Goal: Information Seeking & Learning: Learn about a topic

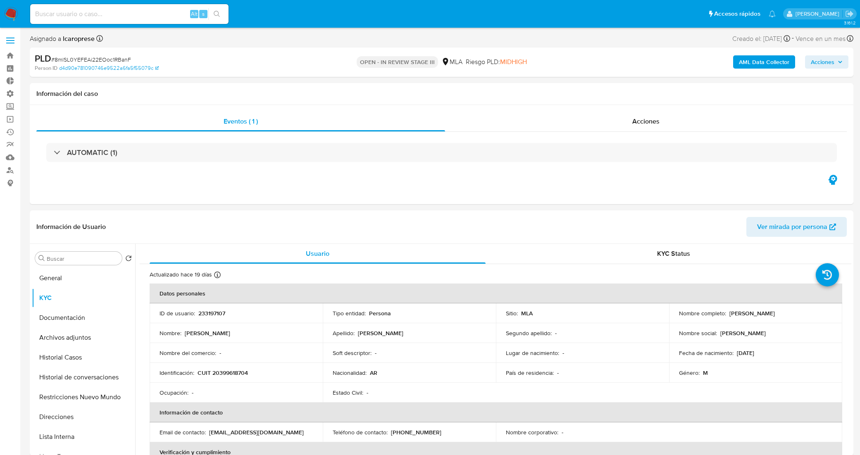
select select "10"
drag, startPoint x: 775, startPoint y: 315, endPoint x: 726, endPoint y: 312, distance: 48.8
click at [726, 312] on div "Nombre completo : Joaquín Gonzalez" at bounding box center [755, 312] width 153 height 7
copy p "Joaquín Gonzalez"
click at [77, 321] on button "Documentación" at bounding box center [80, 318] width 97 height 20
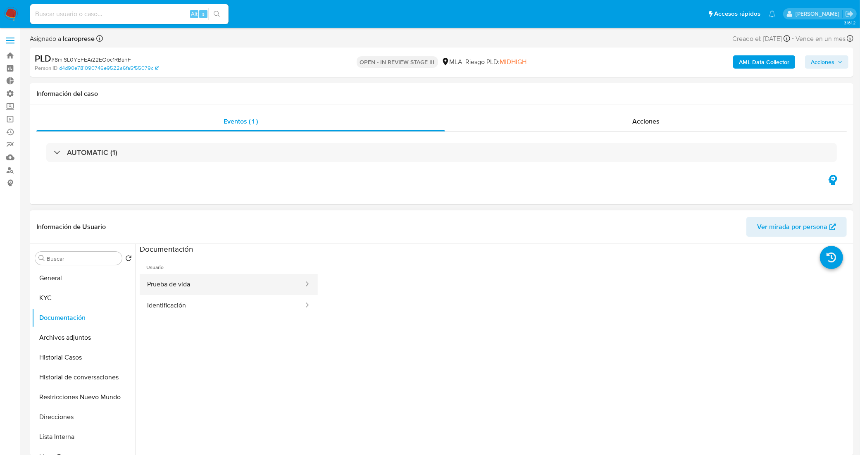
click at [199, 295] on button "Prueba de vida" at bounding box center [222, 284] width 165 height 21
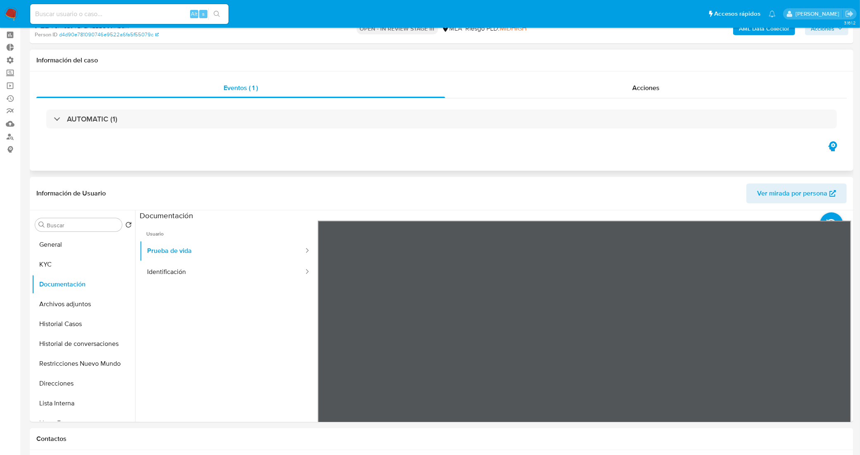
scroll to position [52, 0]
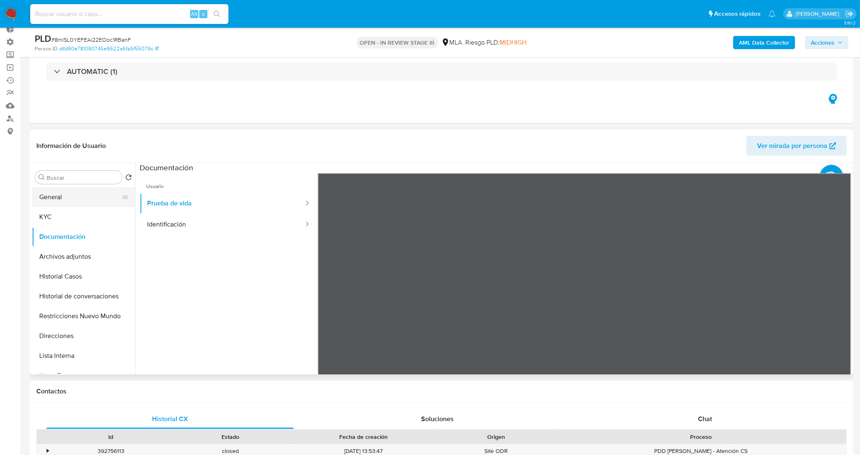
click at [91, 195] on button "General" at bounding box center [80, 197] width 97 height 20
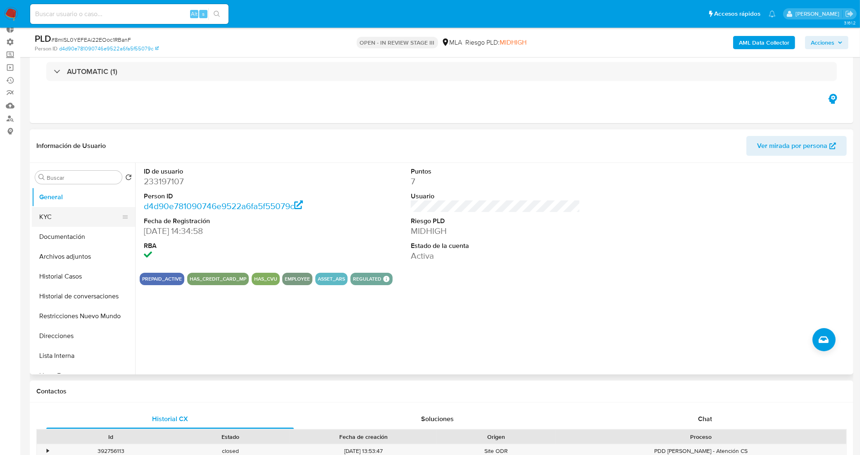
click at [74, 219] on button "KYC" at bounding box center [80, 217] width 97 height 20
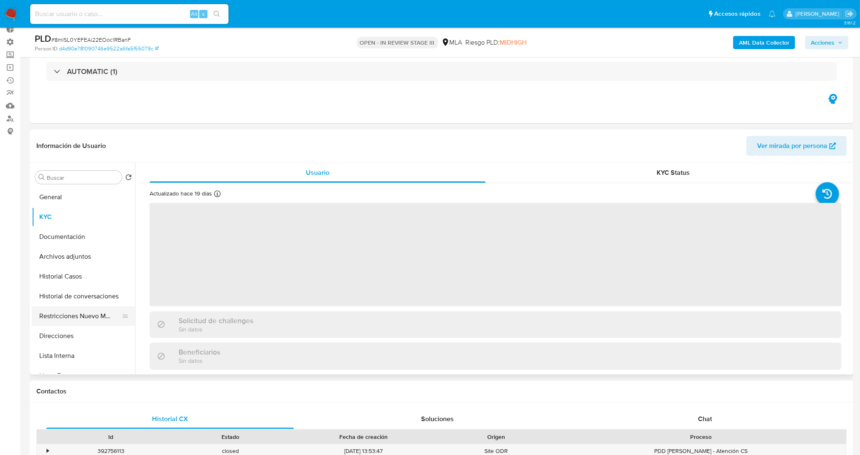
click at [82, 311] on button "Restricciones Nuevo Mundo" at bounding box center [80, 316] width 97 height 20
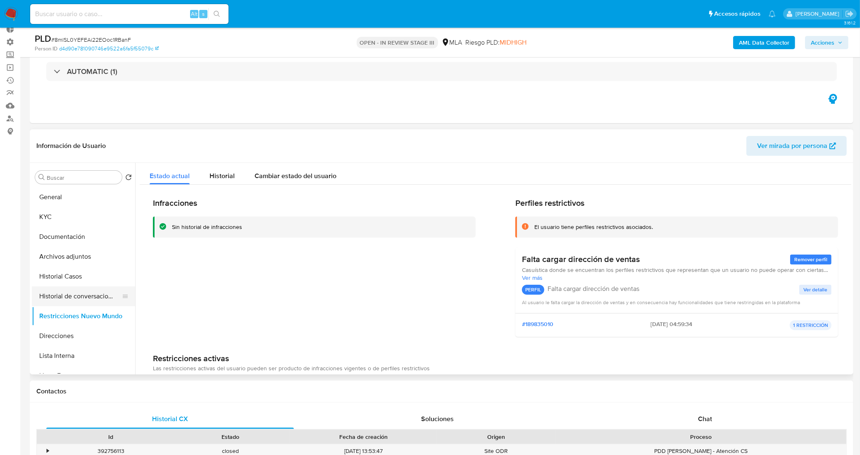
click at [79, 302] on button "Historial de conversaciones" at bounding box center [80, 296] width 97 height 20
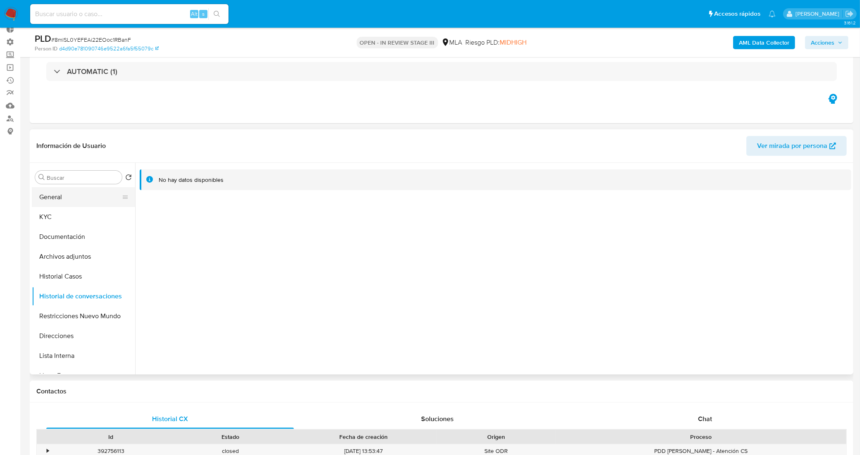
click at [60, 191] on button "General" at bounding box center [80, 197] width 97 height 20
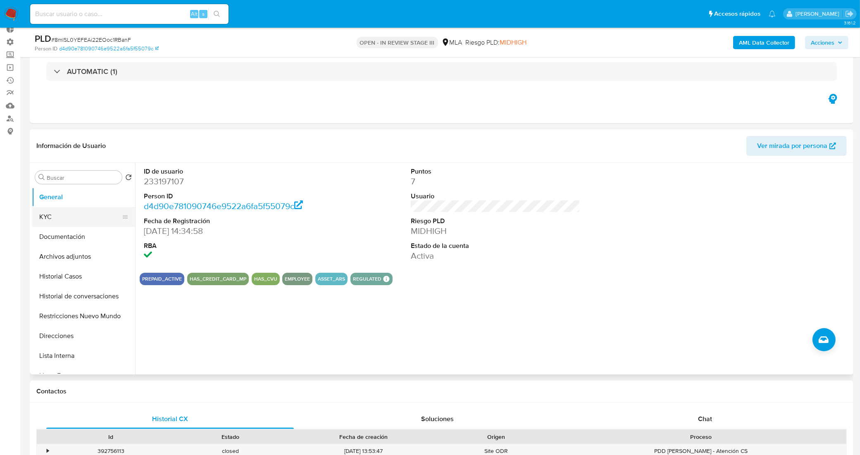
click at [65, 210] on button "KYC" at bounding box center [80, 217] width 97 height 20
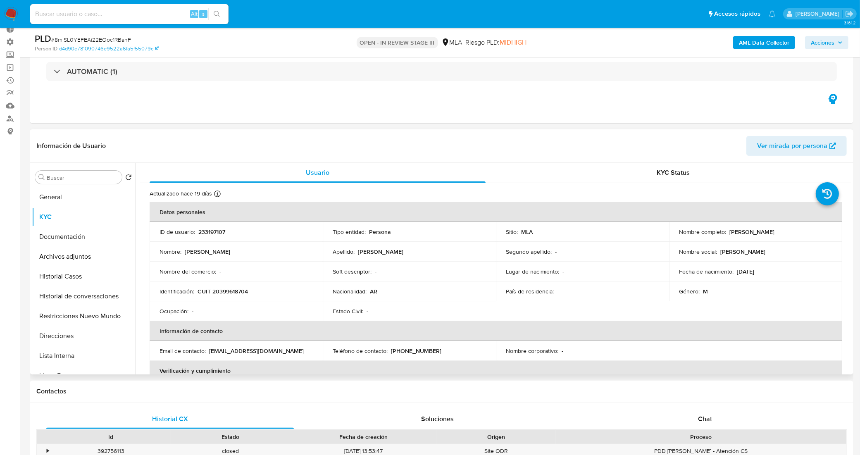
click at [235, 288] on p "CUIT 20399618704" at bounding box center [222, 291] width 50 height 7
click at [234, 288] on p "CUIT 20399618704" at bounding box center [222, 291] width 50 height 7
copy p "20399618704"
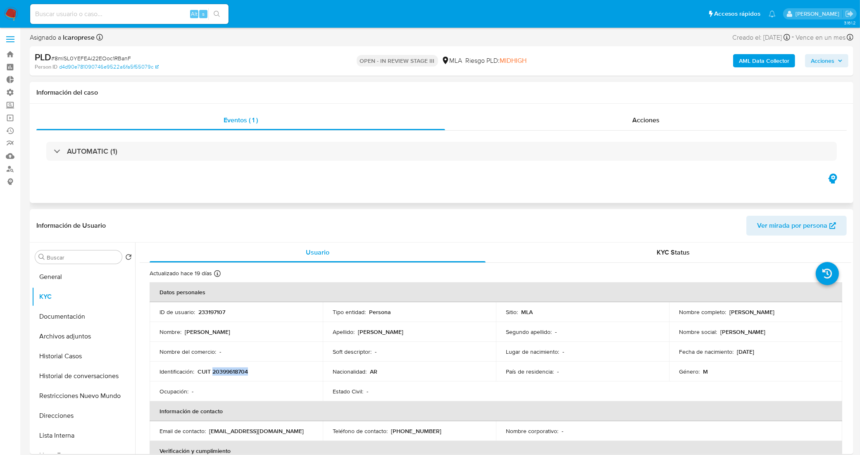
scroll to position [0, 0]
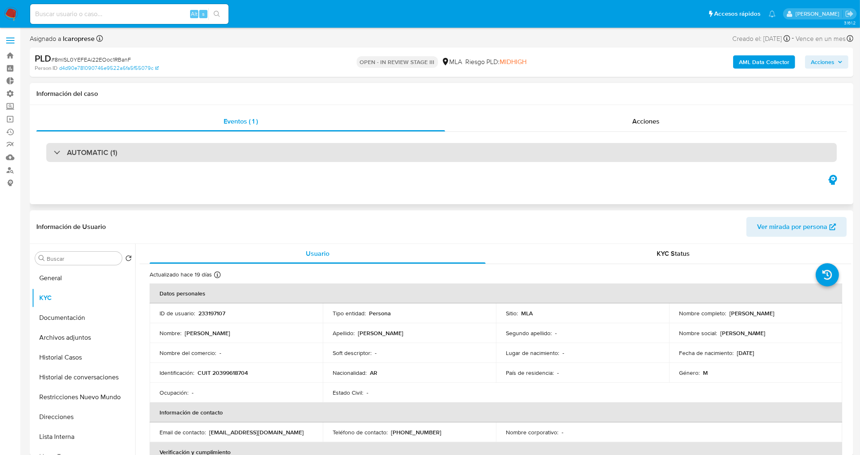
click at [249, 155] on div "AUTOMATIC (1)" at bounding box center [441, 152] width 790 height 19
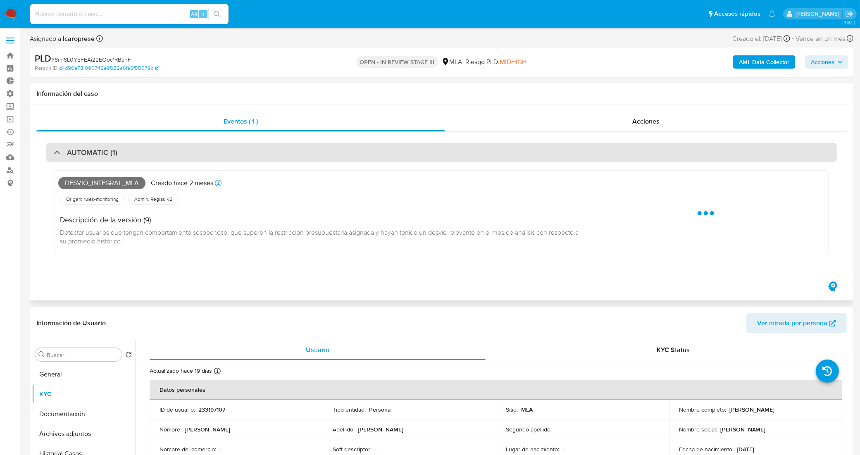
click at [237, 150] on div "AUTOMATIC (1)" at bounding box center [441, 152] width 790 height 19
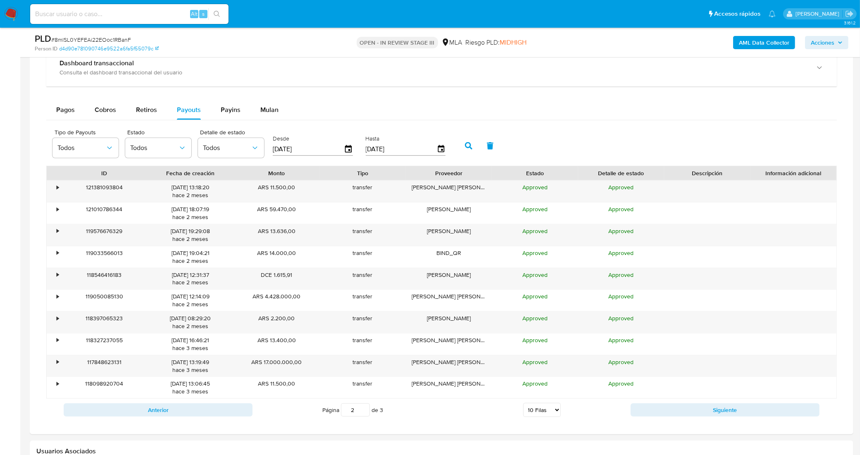
scroll to position [568, 0]
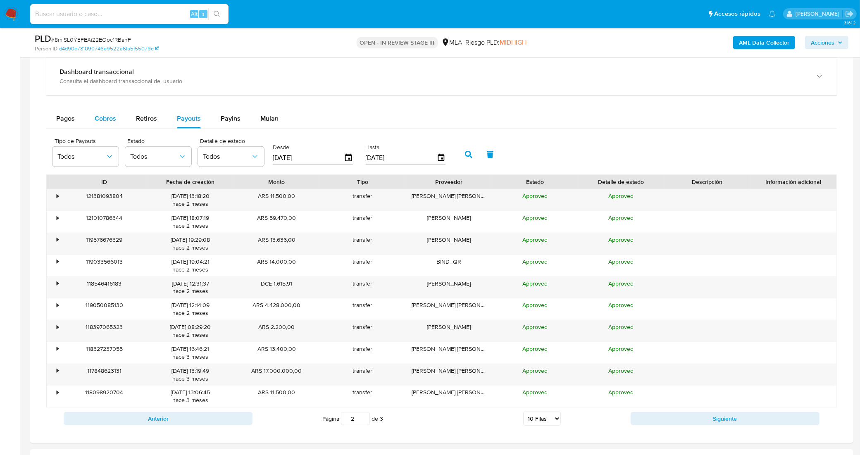
click at [100, 118] on span "Cobros" at bounding box center [105, 119] width 21 height 10
select select "10"
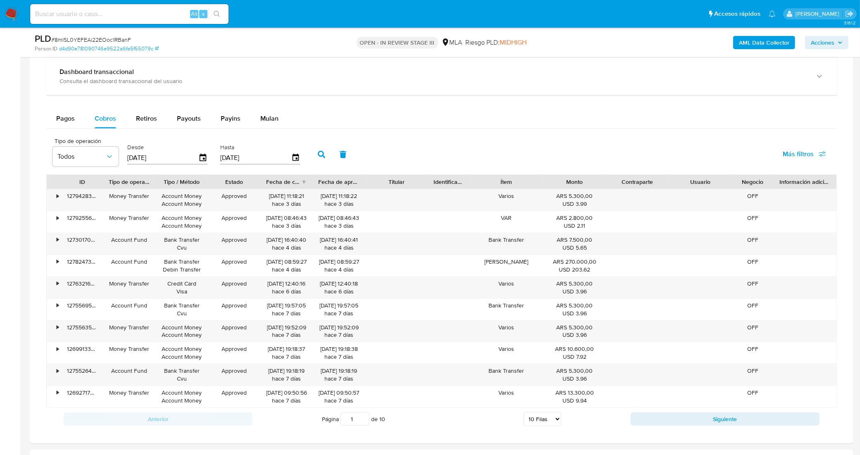
drag, startPoint x: 351, startPoint y: 420, endPoint x: 343, endPoint y: 420, distance: 7.9
click at [344, 420] on input "1" at bounding box center [354, 418] width 29 height 13
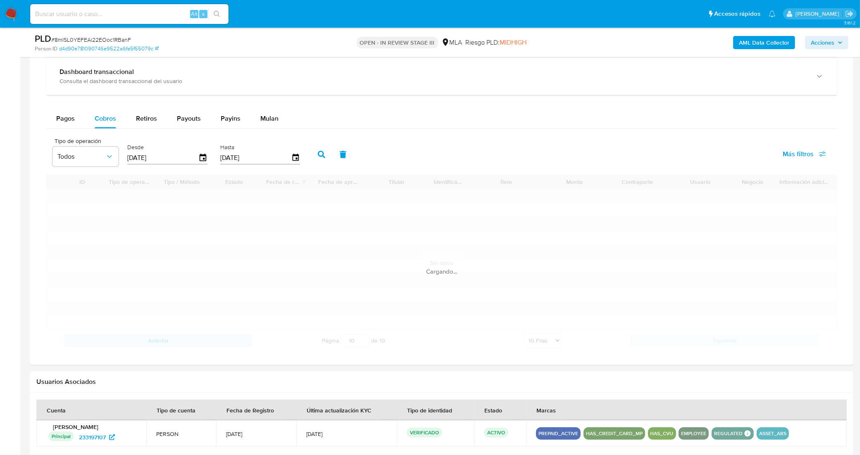
click at [295, 433] on div "Información de Usuario Ver mirada por persona Buscar Volver al orden por defect…" at bounding box center [441, 152] width 823 height 1078
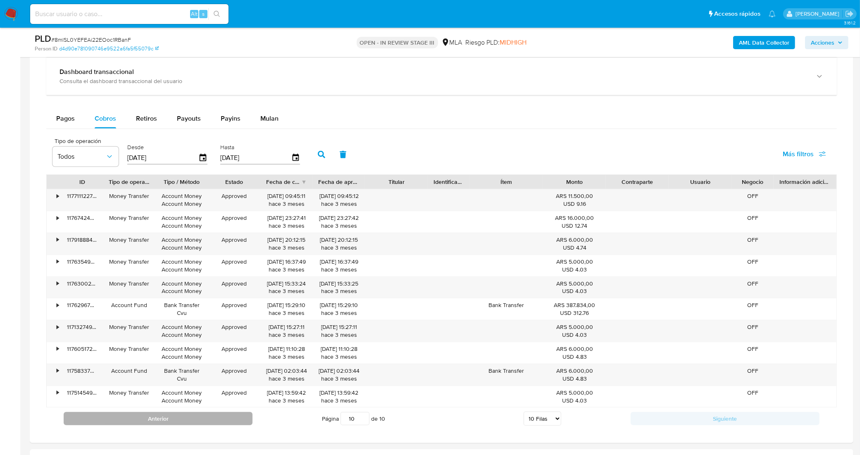
click at [241, 419] on button "Anterior" at bounding box center [158, 418] width 189 height 13
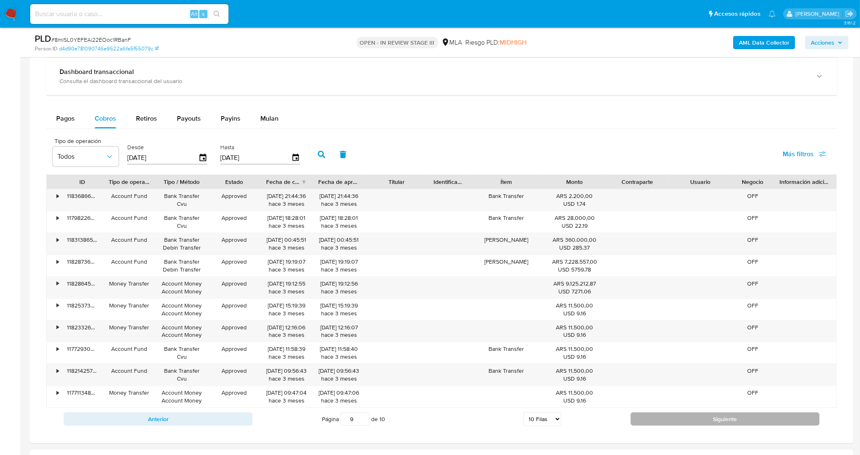
click at [653, 426] on button "Siguiente" at bounding box center [725, 418] width 189 height 13
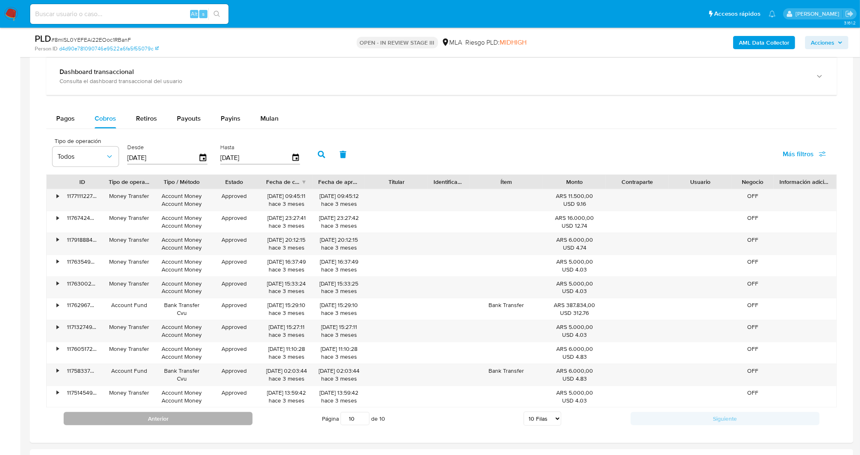
click at [236, 424] on button "Anterior" at bounding box center [158, 418] width 189 height 13
type input "9"
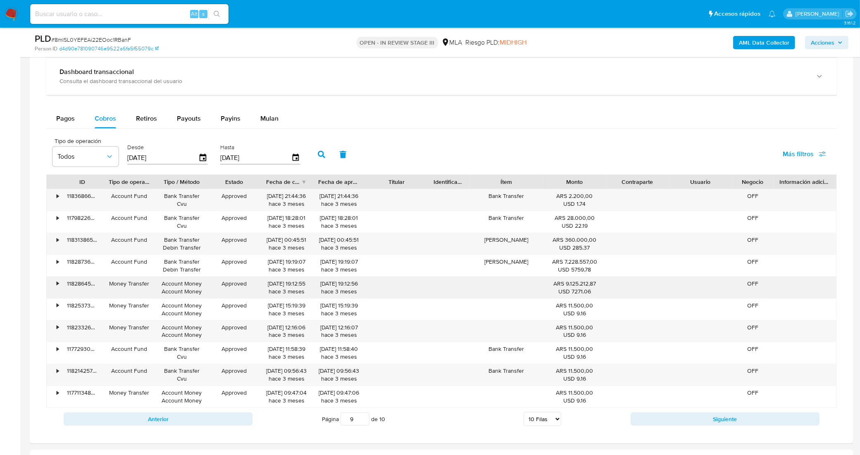
click at [57, 288] on div "•" at bounding box center [58, 284] width 2 height 8
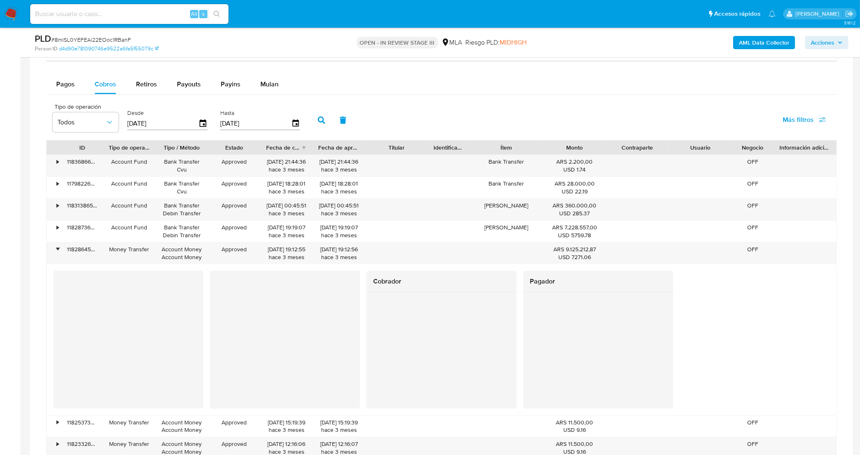
scroll to position [620, 0]
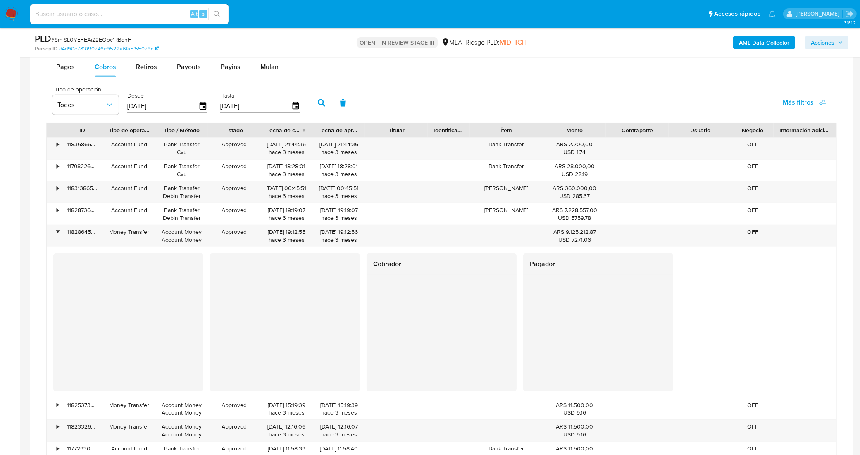
click at [680, 128] on div "Usuario" at bounding box center [699, 130] width 51 height 8
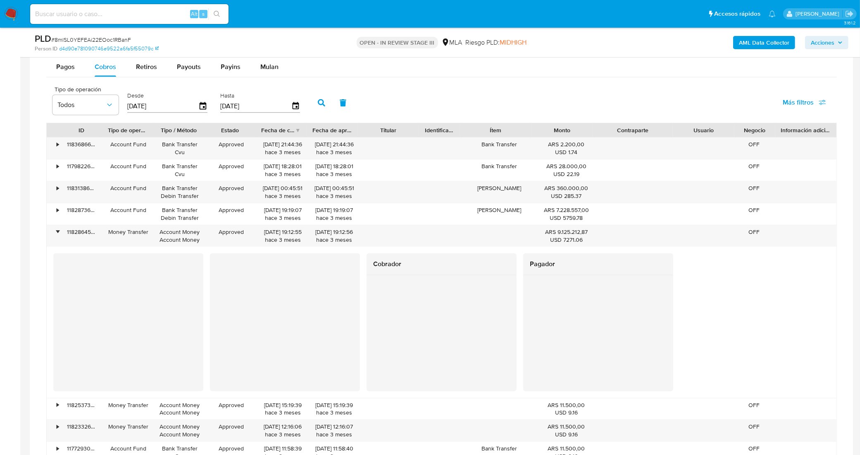
drag, startPoint x: 671, startPoint y: 132, endPoint x: 690, endPoint y: 131, distance: 18.6
click at [690, 131] on div "ID Tipo de operación Tipo / Método Estado Fecha de creación Fecha de aprobación…" at bounding box center [442, 130] width 790 height 14
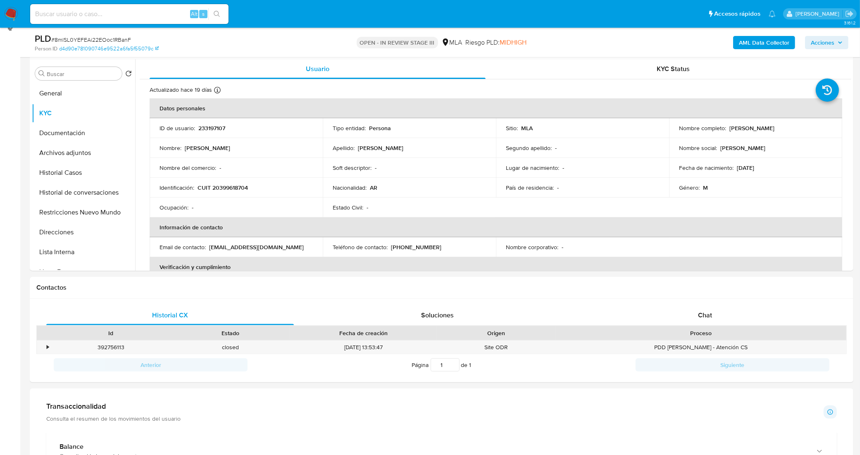
scroll to position [155, 0]
click at [65, 228] on button "Direcciones" at bounding box center [80, 233] width 97 height 20
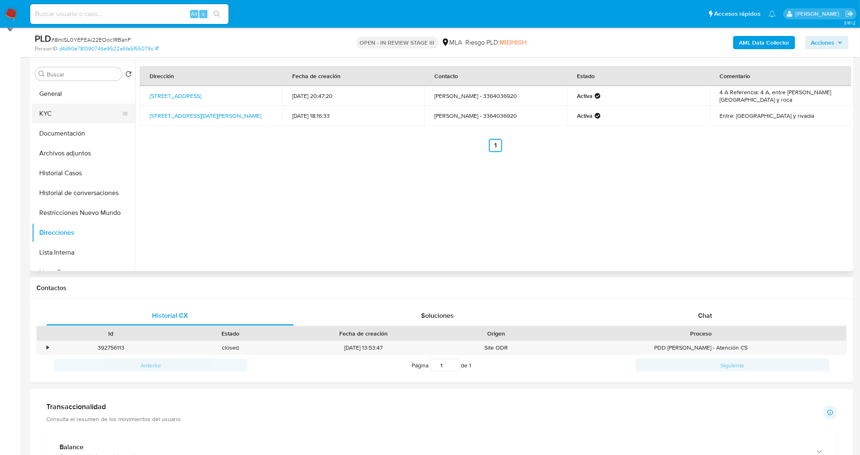
click at [78, 115] on button "KYC" at bounding box center [80, 114] width 97 height 20
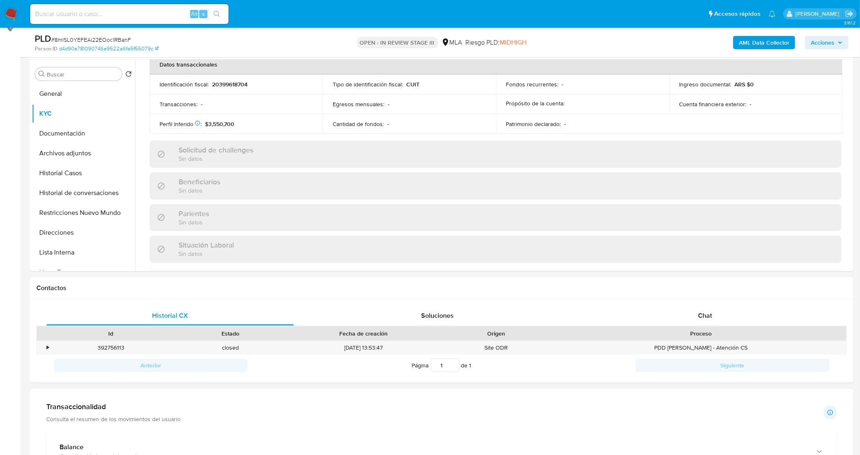
scroll to position [221, 0]
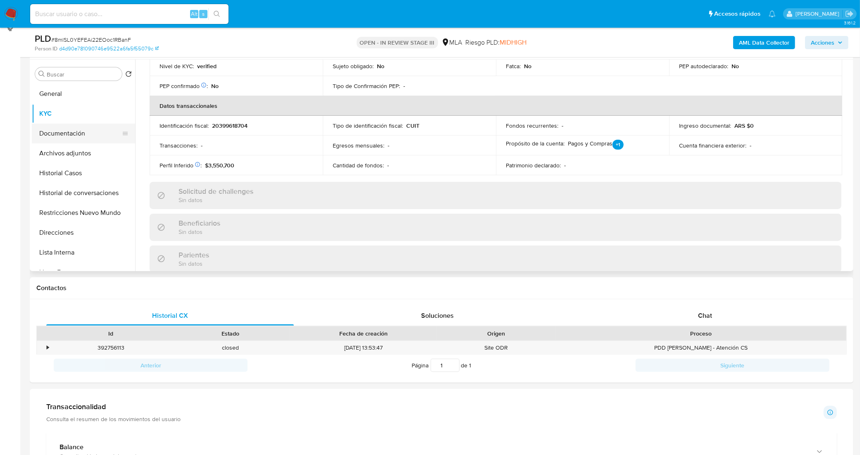
click at [82, 124] on button "Documentación" at bounding box center [80, 134] width 97 height 20
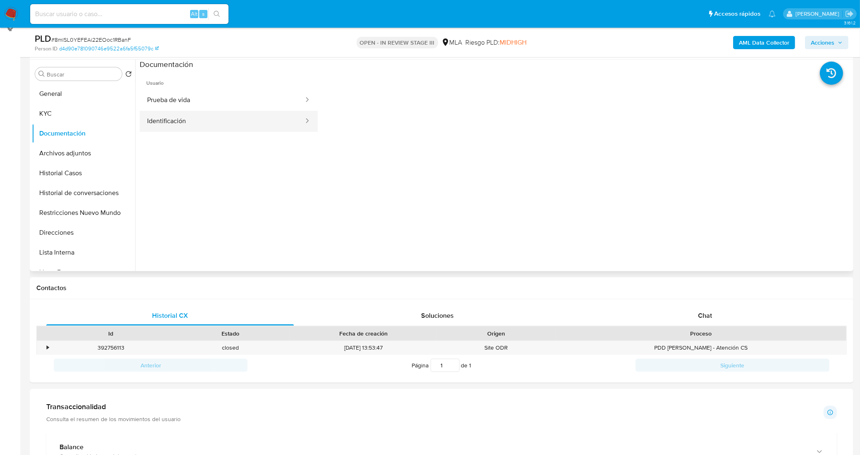
click at [182, 114] on button "Identificación" at bounding box center [222, 121] width 165 height 21
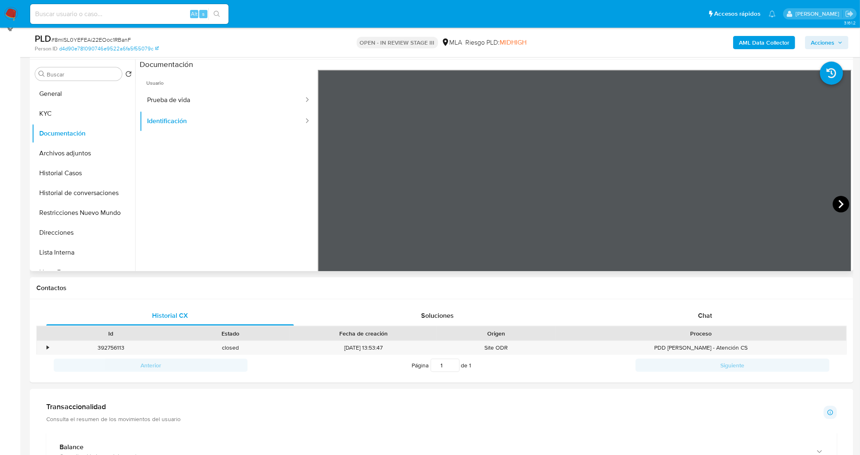
click at [834, 203] on icon at bounding box center [841, 204] width 17 height 17
click at [325, 204] on icon at bounding box center [328, 204] width 17 height 17
click at [167, 97] on button "Prueba de vida" at bounding box center [222, 100] width 165 height 21
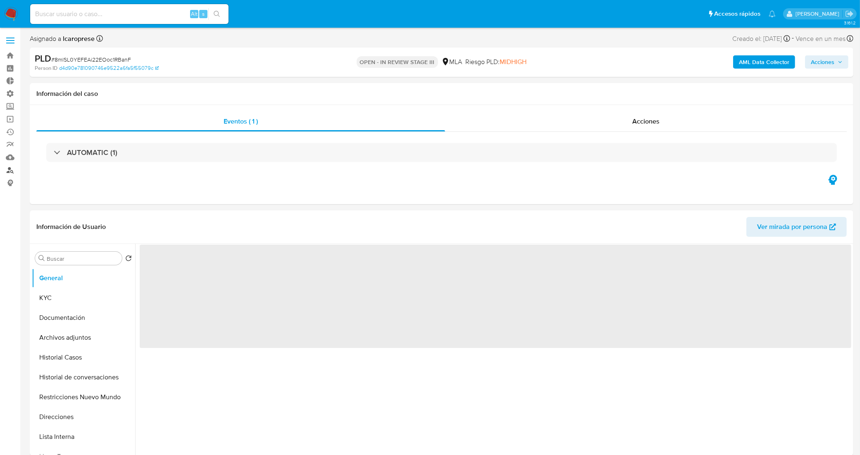
click at [11, 171] on link "Buscador de personas" at bounding box center [49, 170] width 98 height 13
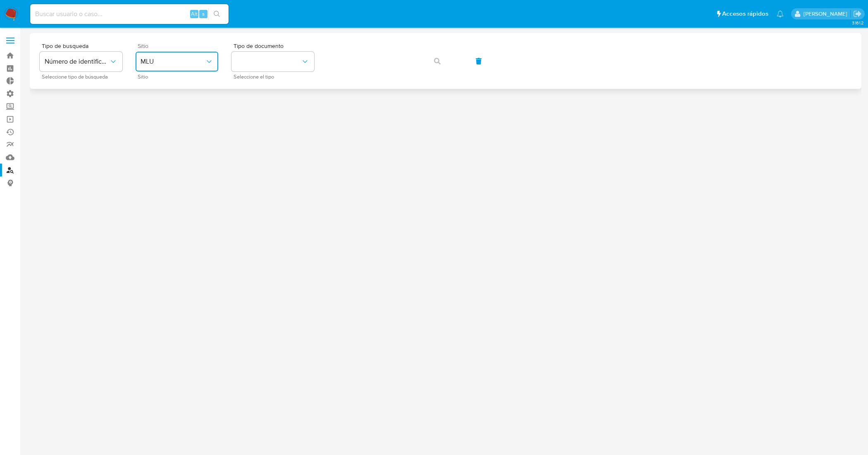
click at [195, 65] on span "MLU" at bounding box center [172, 61] width 64 height 8
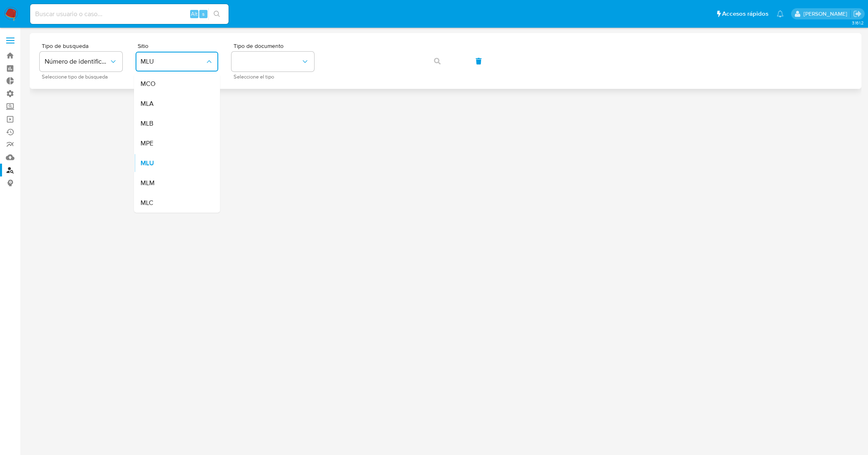
click at [185, 83] on div "MCO" at bounding box center [174, 84] width 68 height 20
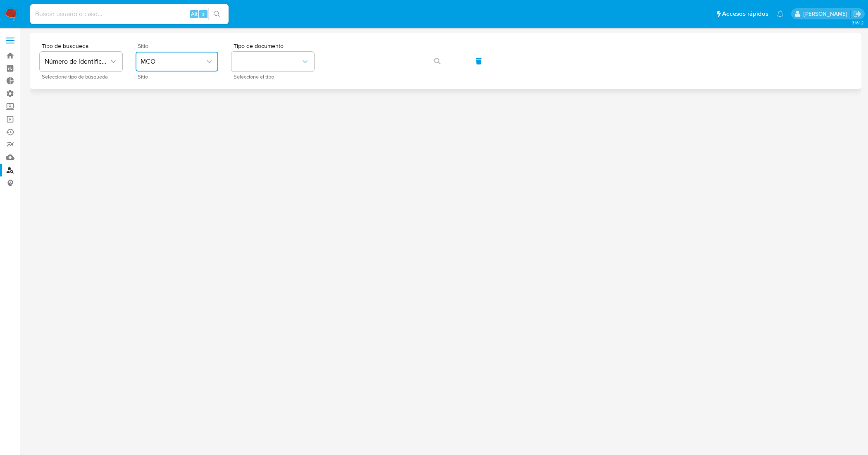
click at [185, 66] on button "MCO" at bounding box center [177, 62] width 83 height 20
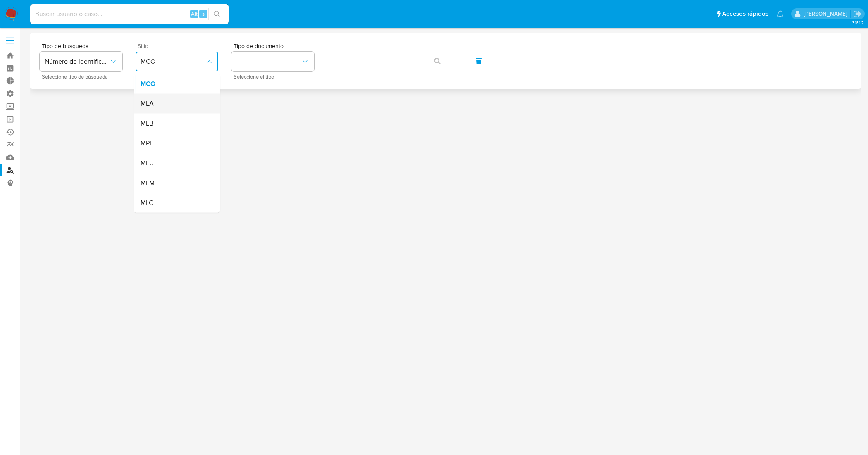
click at [176, 98] on div "MLA" at bounding box center [174, 104] width 68 height 20
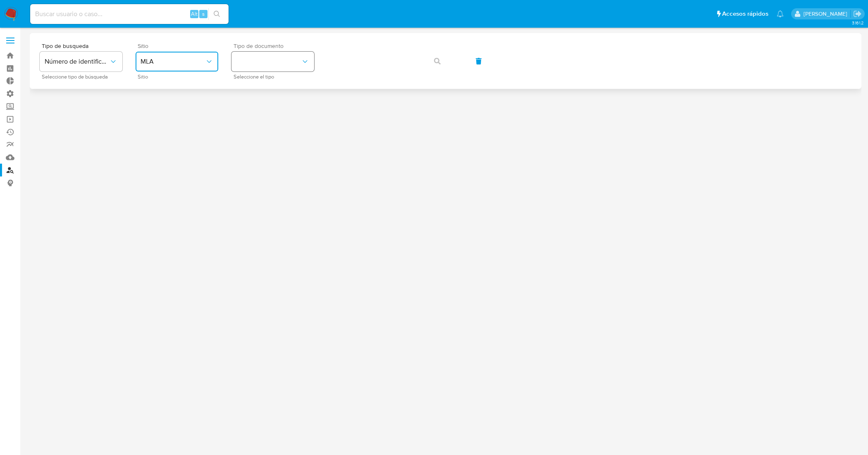
click at [264, 65] on button "identificationType" at bounding box center [272, 62] width 83 height 20
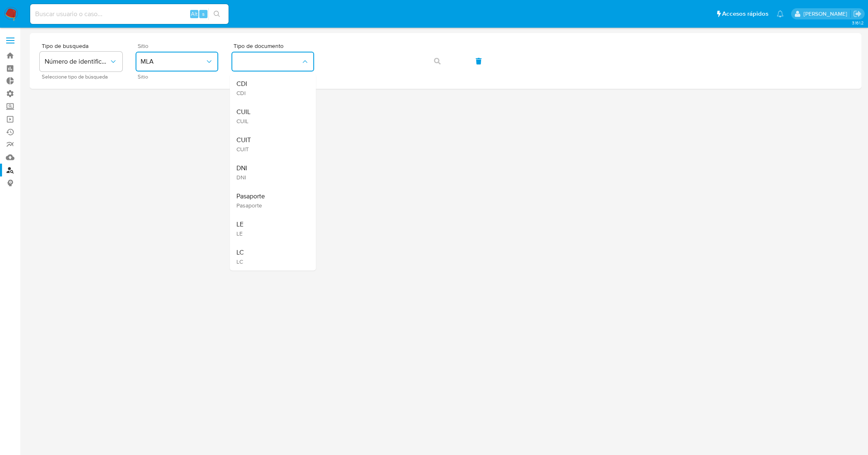
drag, startPoint x: 264, startPoint y: 142, endPoint x: 268, endPoint y: 138, distance: 5.3
click at [264, 141] on div "CUIT CUIT" at bounding box center [270, 144] width 68 height 28
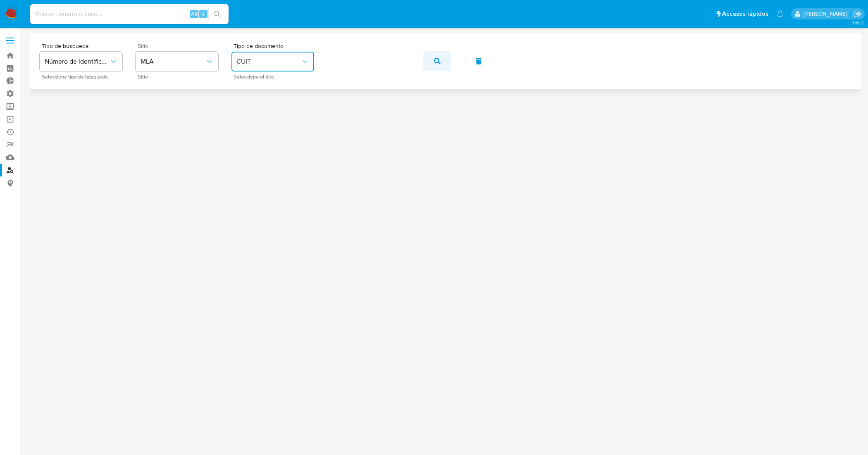
click at [433, 60] on button "button" at bounding box center [437, 61] width 28 height 20
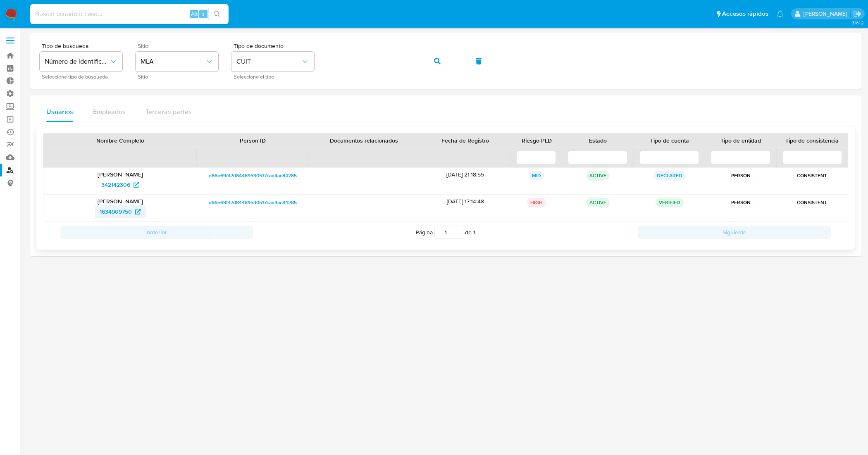
click at [118, 210] on span "1634909750" at bounding box center [116, 211] width 32 height 13
click at [305, 56] on div "Tipo de busqueda Número de identificación Seleccione tipo de búsqueda Sitio MLA…" at bounding box center [445, 61] width 811 height 36
click at [439, 57] on span "button" at bounding box center [437, 61] width 7 height 18
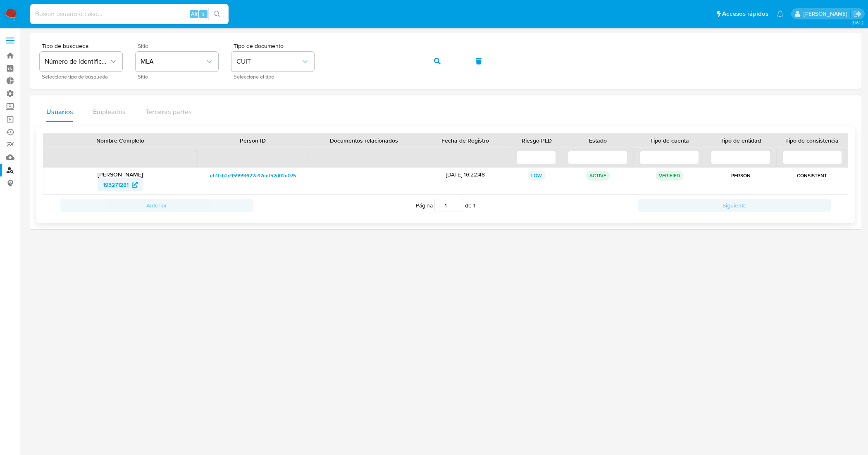
click at [121, 183] on span "193271281" at bounding box center [116, 184] width 26 height 13
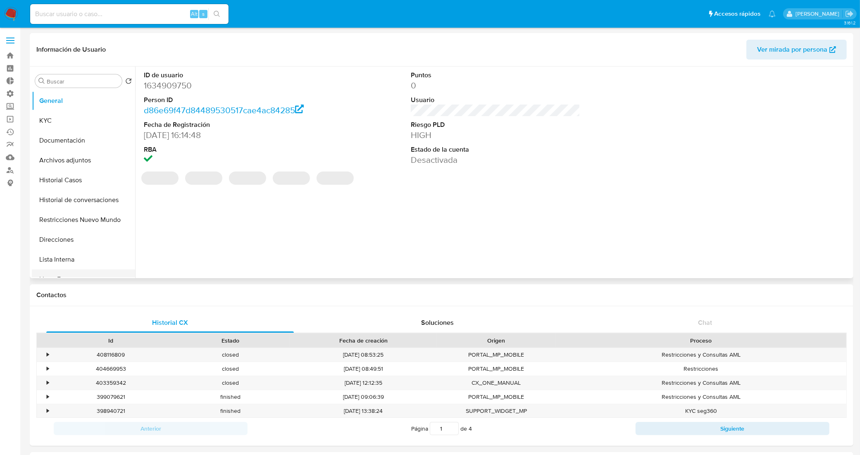
select select "10"
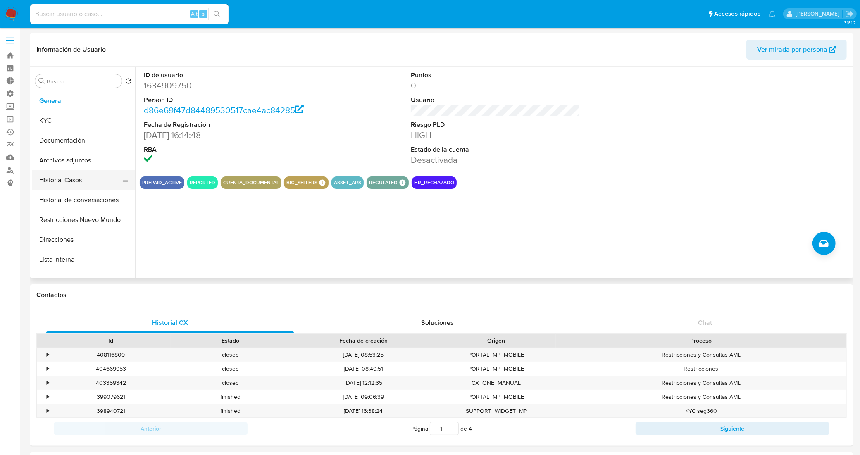
click at [73, 180] on button "Historial Casos" at bounding box center [80, 180] width 97 height 20
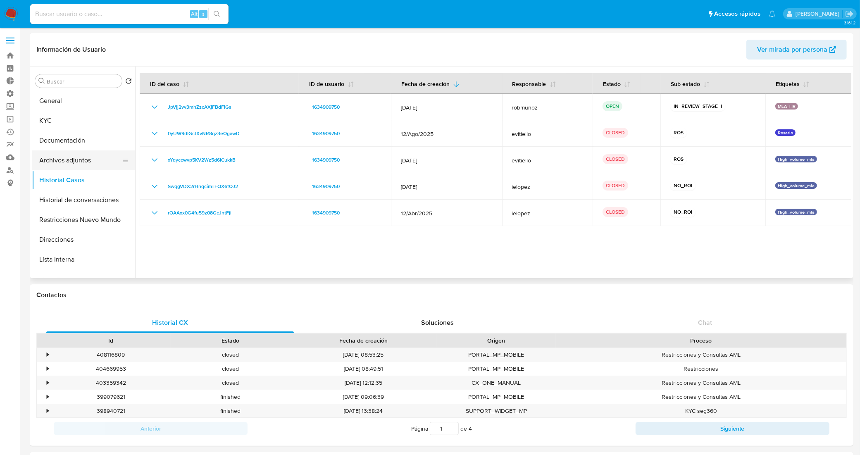
click at [83, 167] on button "Archivos adjuntos" at bounding box center [80, 160] width 97 height 20
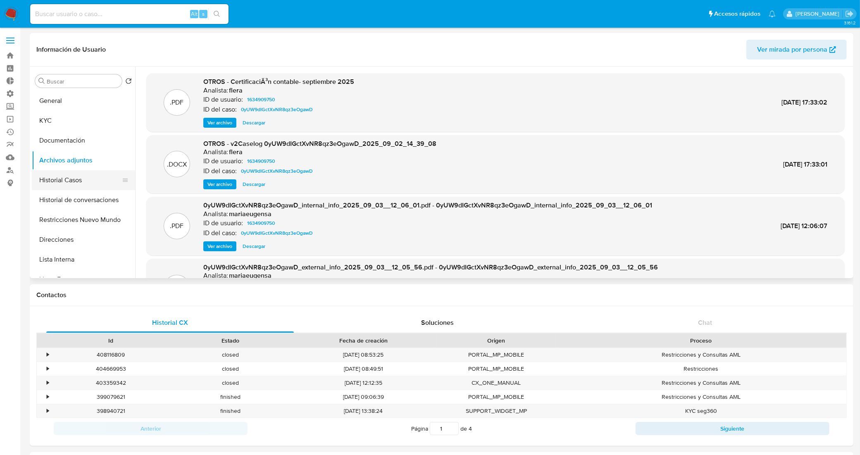
click at [82, 184] on button "Historial Casos" at bounding box center [80, 180] width 97 height 20
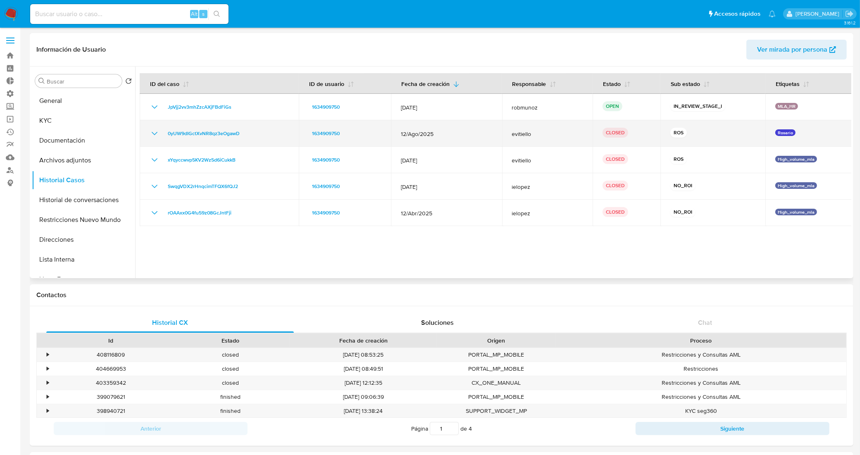
click at [153, 129] on icon "Mostrar/Ocultar" at bounding box center [155, 133] width 10 height 10
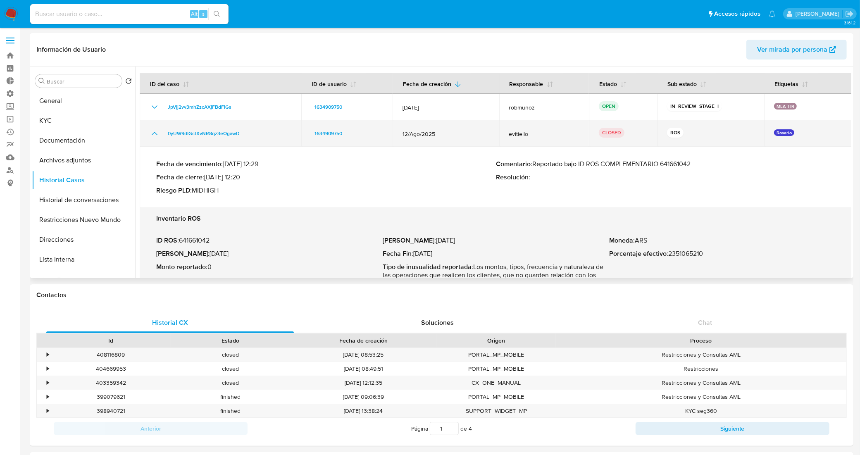
click at [153, 129] on icon "Mostrar/Ocultar" at bounding box center [155, 133] width 10 height 10
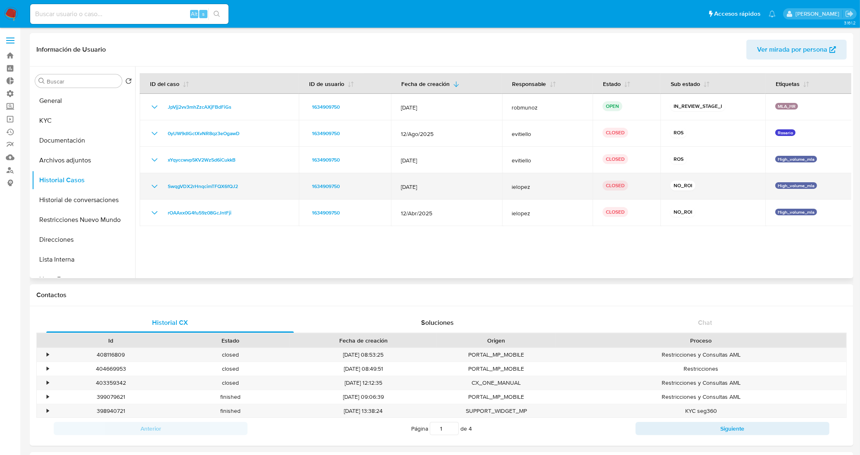
click at [151, 186] on icon "Mostrar/Ocultar" at bounding box center [155, 186] width 10 height 10
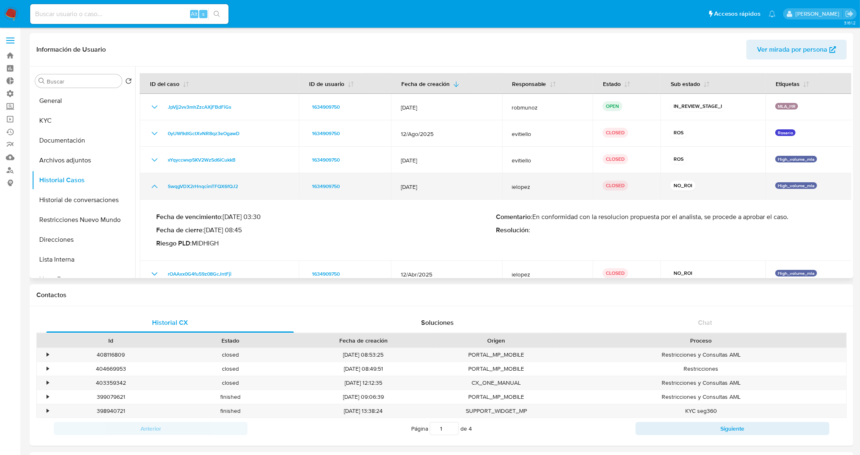
click at [149, 184] on td "SwqgVDX2rHnqcimTFQX6fQJ2" at bounding box center [219, 186] width 159 height 26
click at [157, 184] on icon "Mostrar/Ocultar" at bounding box center [155, 186] width 10 height 10
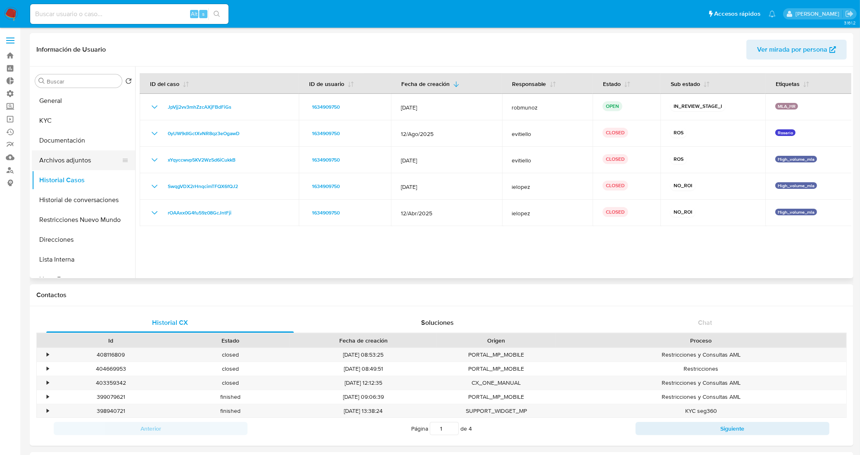
click at [98, 161] on button "Archivos adjuntos" at bounding box center [80, 160] width 97 height 20
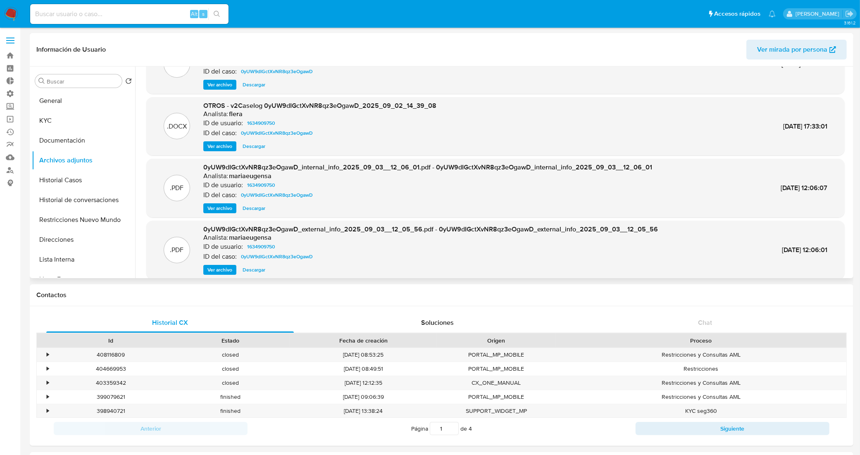
scroll to position [69, 0]
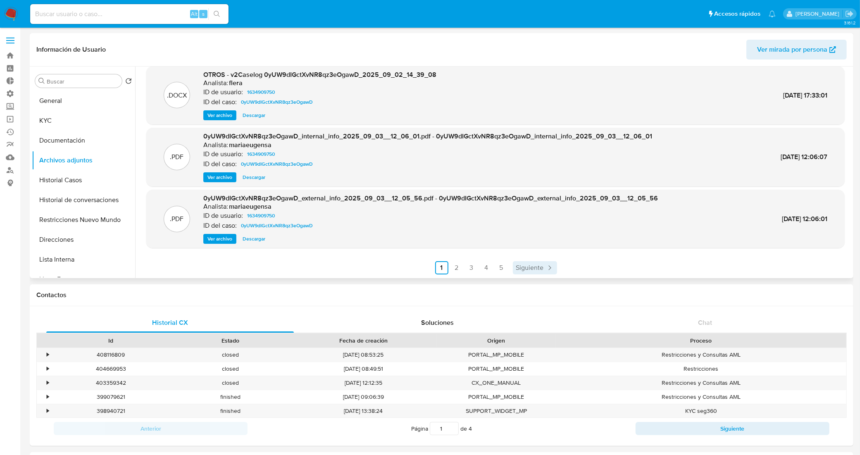
click at [532, 267] on span "Siguiente" at bounding box center [530, 267] width 28 height 7
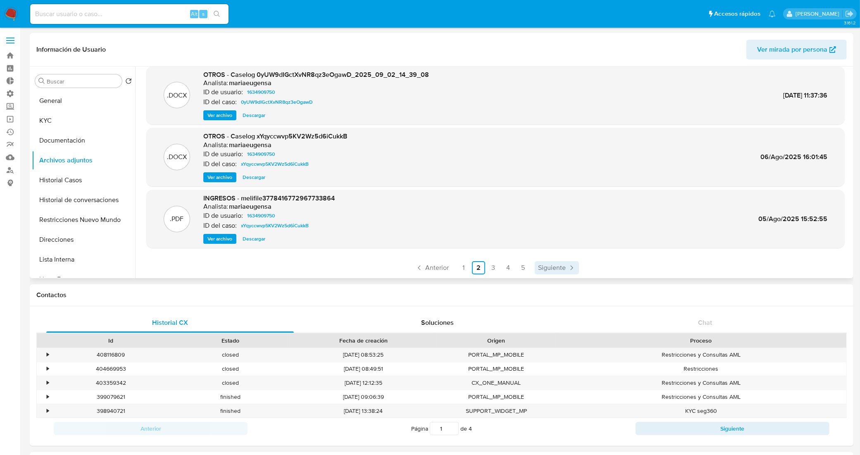
click at [546, 264] on span "Siguiente" at bounding box center [552, 267] width 28 height 7
click at [557, 267] on span "Siguiente" at bounding box center [552, 267] width 28 height 7
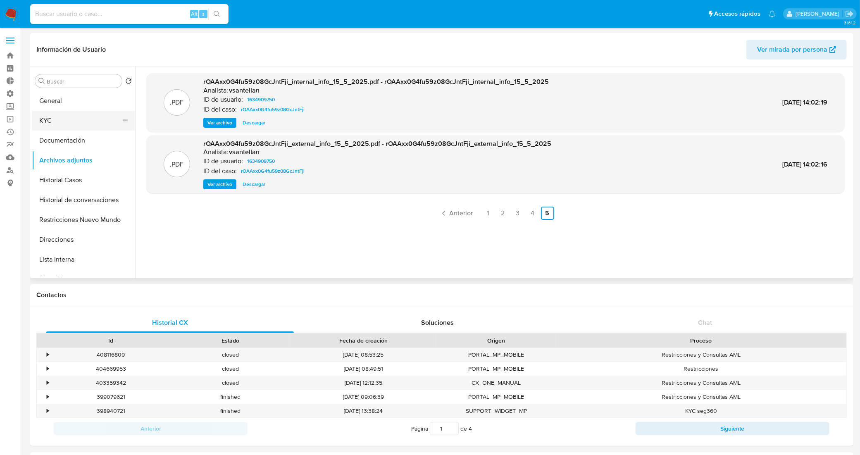
click at [80, 122] on button "KYC" at bounding box center [80, 121] width 97 height 20
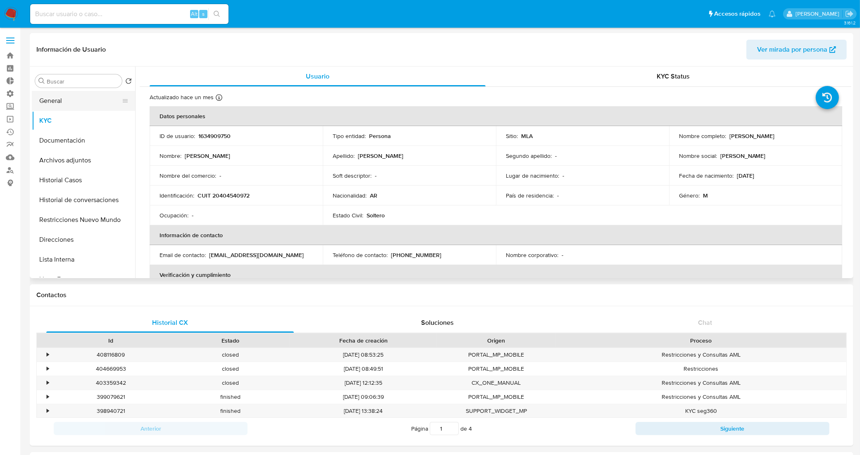
click at [83, 97] on button "General" at bounding box center [80, 101] width 97 height 20
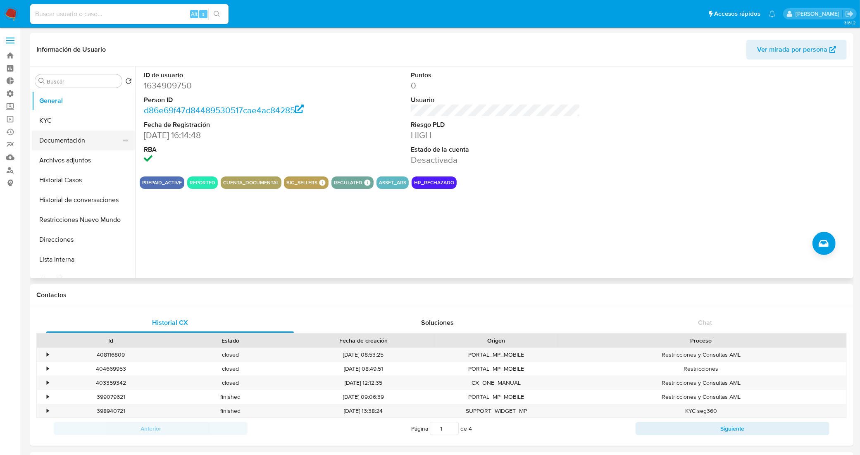
click at [63, 141] on button "Documentación" at bounding box center [80, 141] width 97 height 20
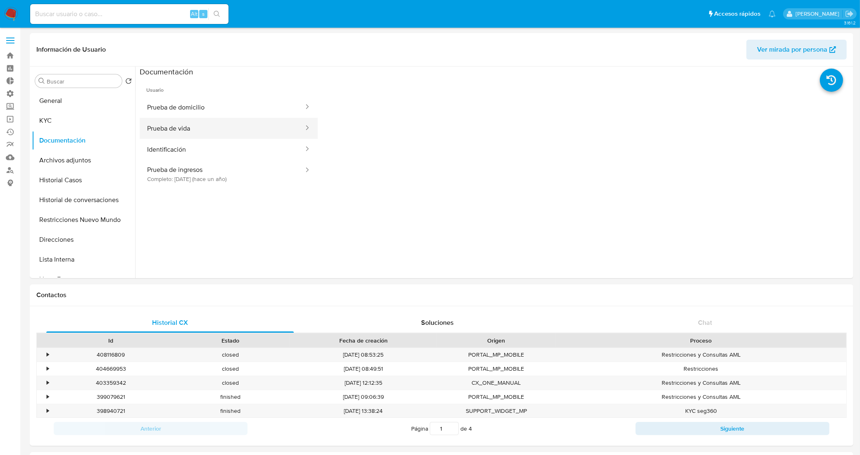
click at [188, 120] on button "Prueba de vida" at bounding box center [222, 128] width 165 height 21
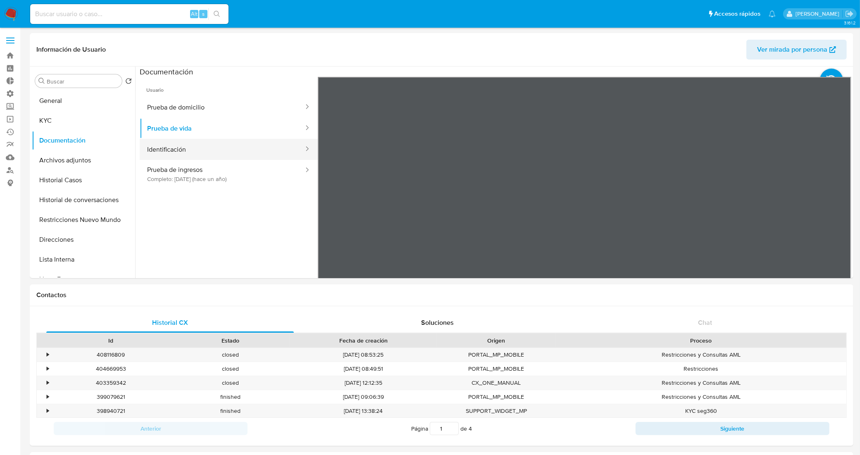
click at [246, 156] on button "Identificación" at bounding box center [222, 149] width 165 height 21
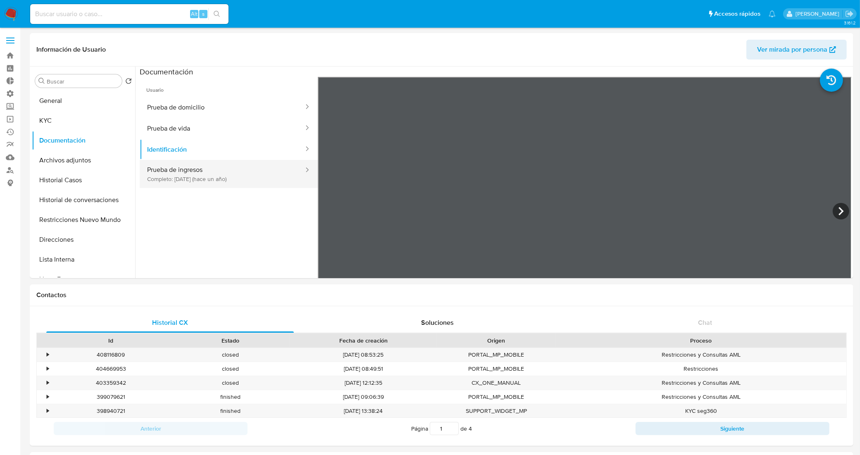
click at [262, 169] on button "Prueba de ingresos Completo: 29/07/2024 (hace un año)" at bounding box center [222, 174] width 165 height 28
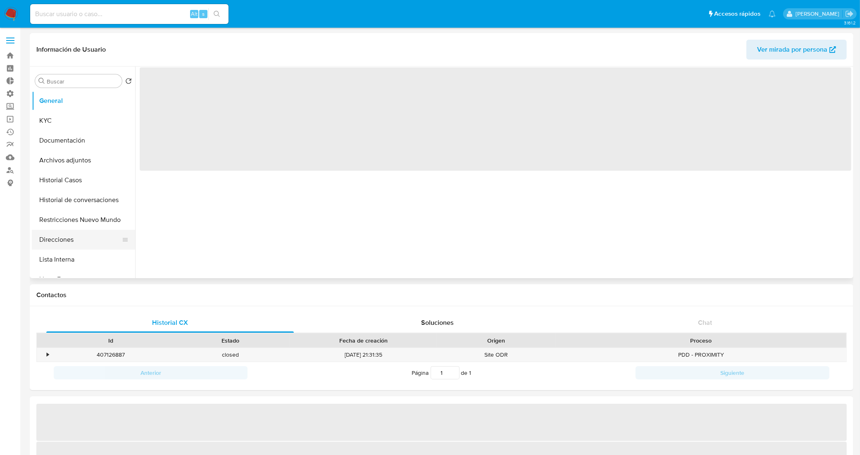
click at [63, 235] on button "Direcciones" at bounding box center [80, 240] width 97 height 20
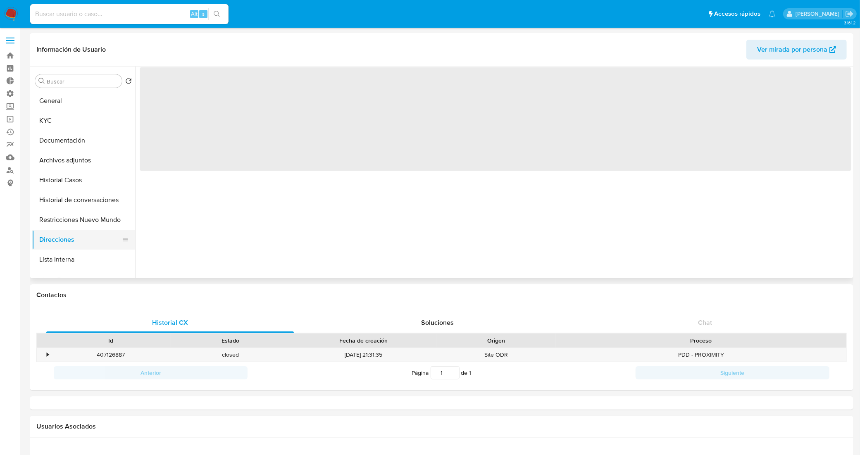
select select "10"
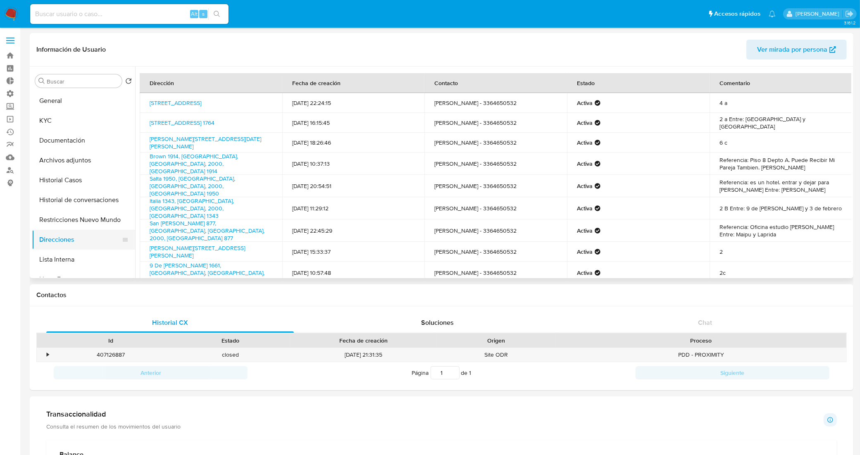
click at [78, 245] on button "Direcciones" at bounding box center [80, 240] width 97 height 20
click at [65, 140] on button "Documentación" at bounding box center [80, 141] width 97 height 20
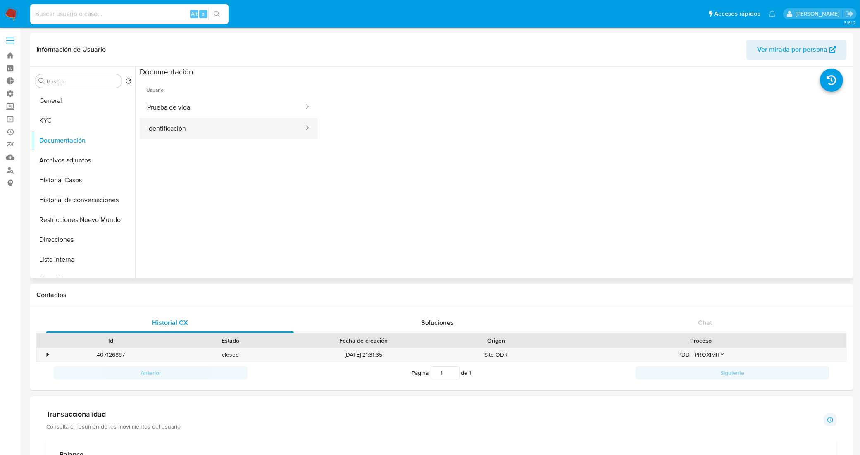
click at [195, 126] on button "Identificación" at bounding box center [222, 128] width 165 height 21
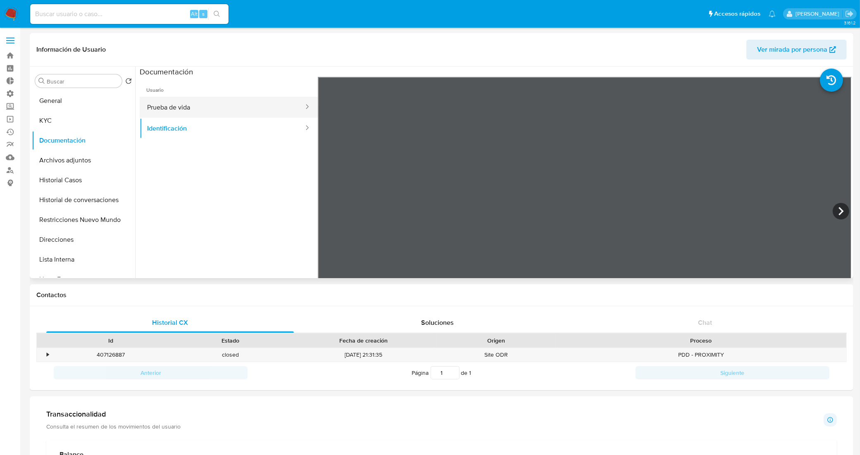
drag, startPoint x: 214, startPoint y: 113, endPoint x: 230, endPoint y: 117, distance: 16.6
click at [214, 113] on button "Prueba de vida" at bounding box center [222, 107] width 165 height 21
click at [167, 133] on button "Identificación" at bounding box center [222, 128] width 165 height 21
click at [842, 213] on icon at bounding box center [841, 211] width 17 height 17
click at [93, 236] on button "Direcciones" at bounding box center [80, 240] width 97 height 20
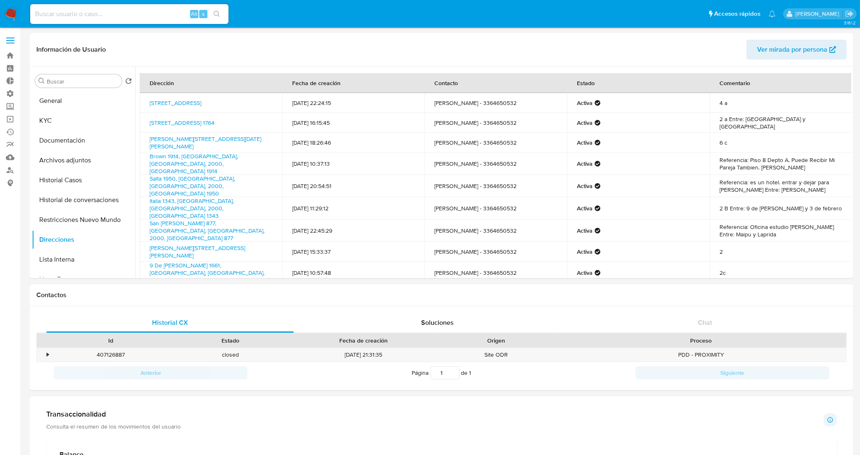
scroll to position [50, 0]
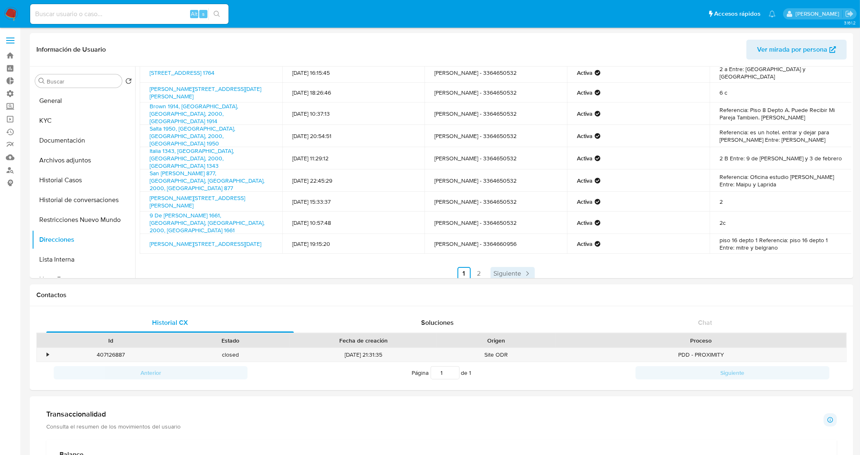
click at [507, 270] on span "Siguiente" at bounding box center [508, 273] width 28 height 7
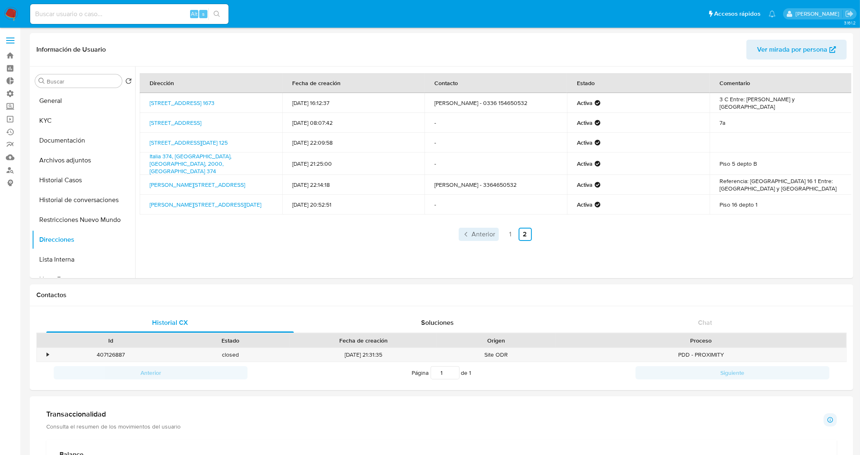
click at [481, 231] on span "Anterior" at bounding box center [484, 234] width 24 height 7
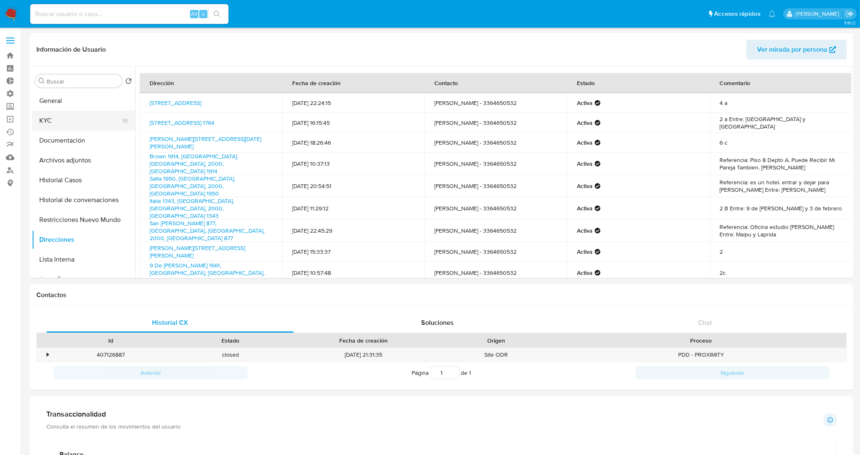
drag, startPoint x: 61, startPoint y: 108, endPoint x: 65, endPoint y: 117, distance: 9.8
click at [61, 109] on button "General" at bounding box center [83, 101] width 103 height 20
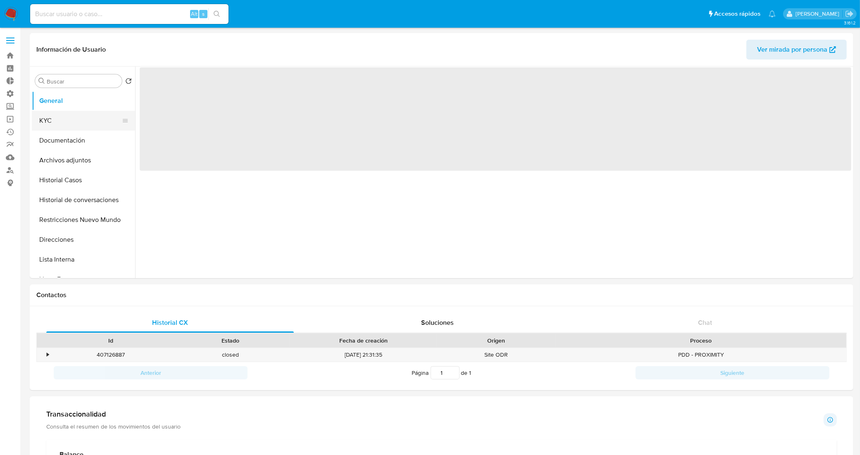
click at [65, 117] on button "KYC" at bounding box center [80, 121] width 97 height 20
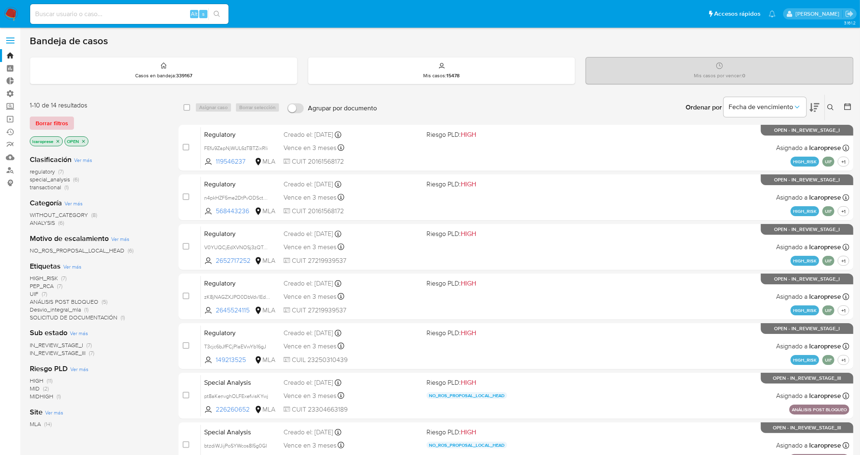
click at [50, 124] on span "Borrar filtros" at bounding box center [52, 123] width 33 height 12
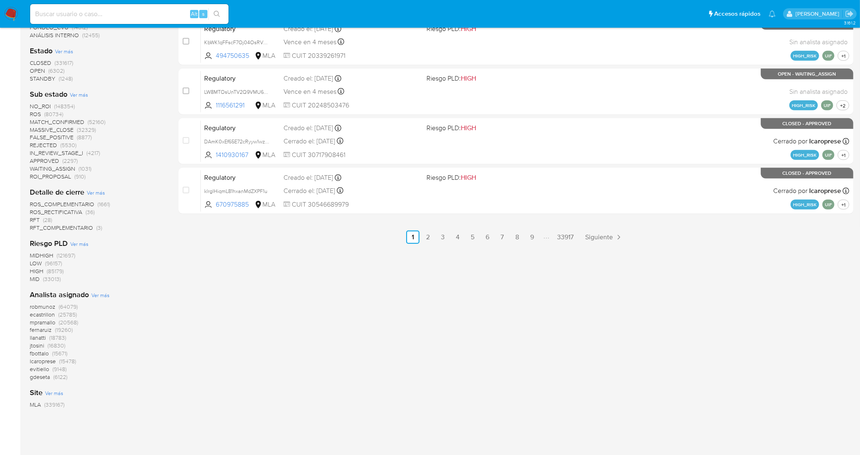
scroll to position [413, 0]
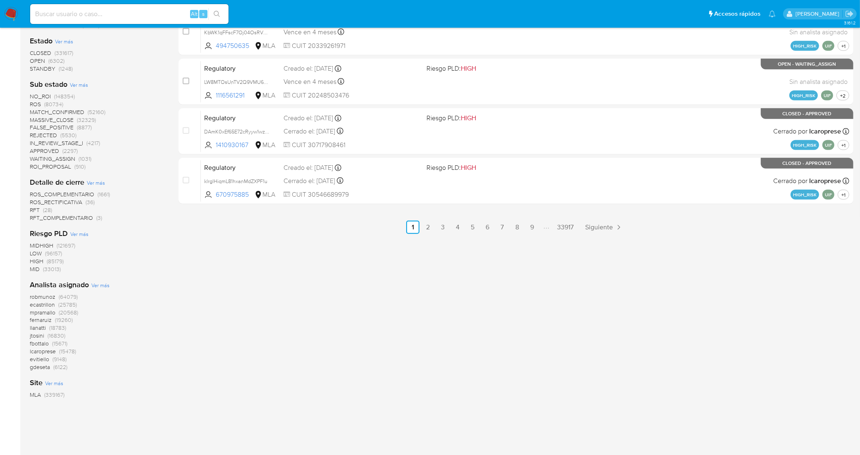
click at [36, 354] on span "lcaroprese" at bounding box center [43, 351] width 26 height 8
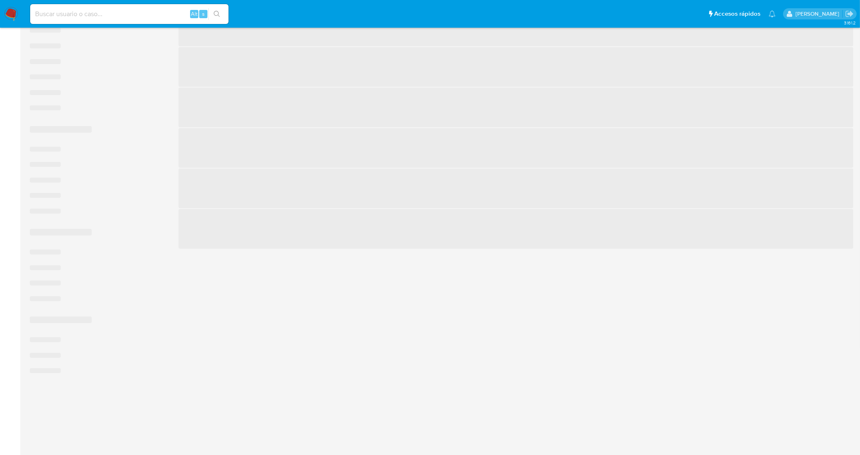
scroll to position [282, 0]
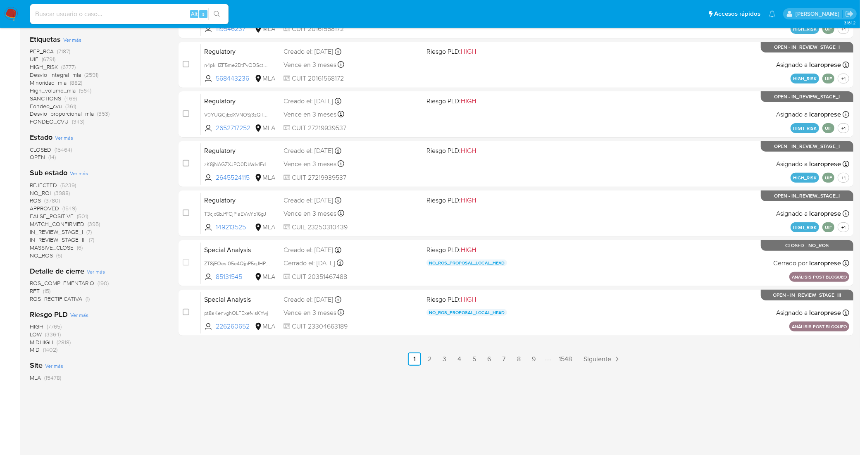
click at [38, 191] on span "NO_ROI" at bounding box center [40, 193] width 21 height 8
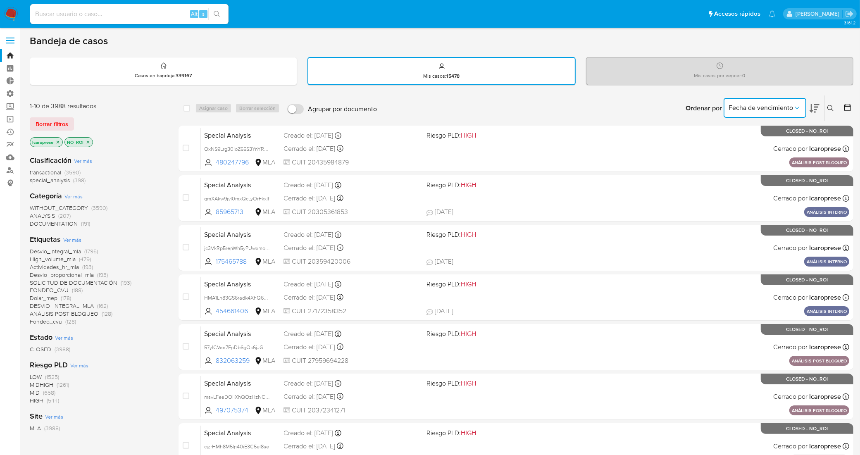
click at [799, 107] on icon "Ordenar por" at bounding box center [797, 108] width 8 height 8
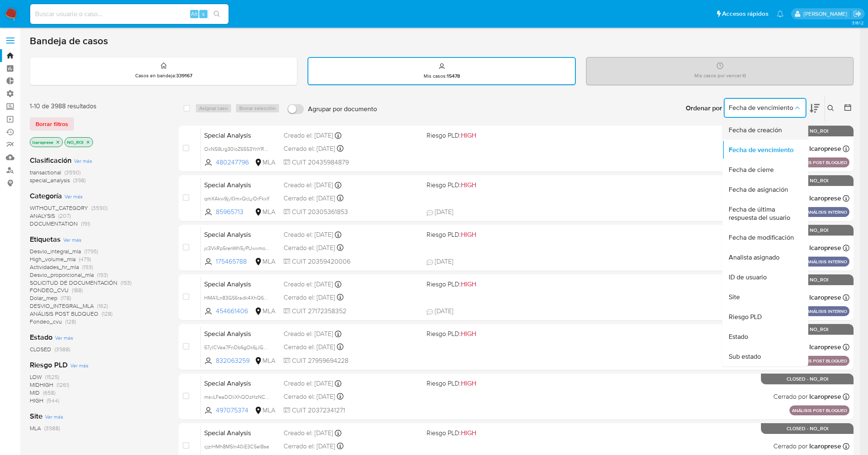
click at [779, 127] on span "Fecha de creación" at bounding box center [754, 130] width 53 height 8
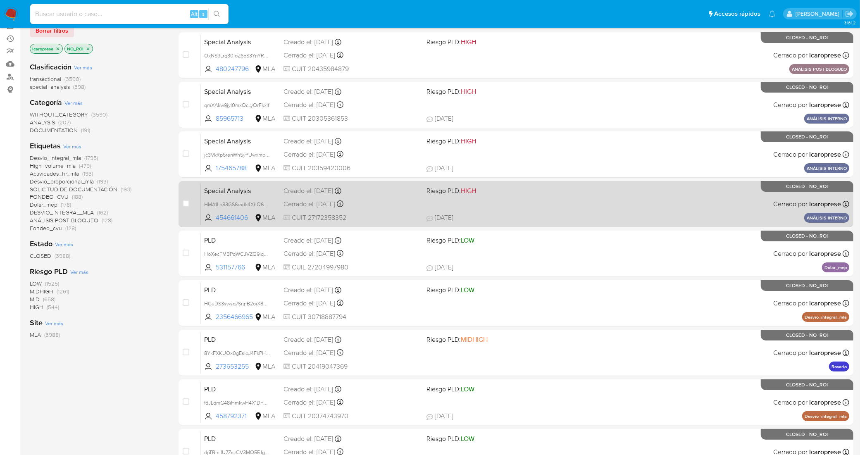
scroll to position [103, 0]
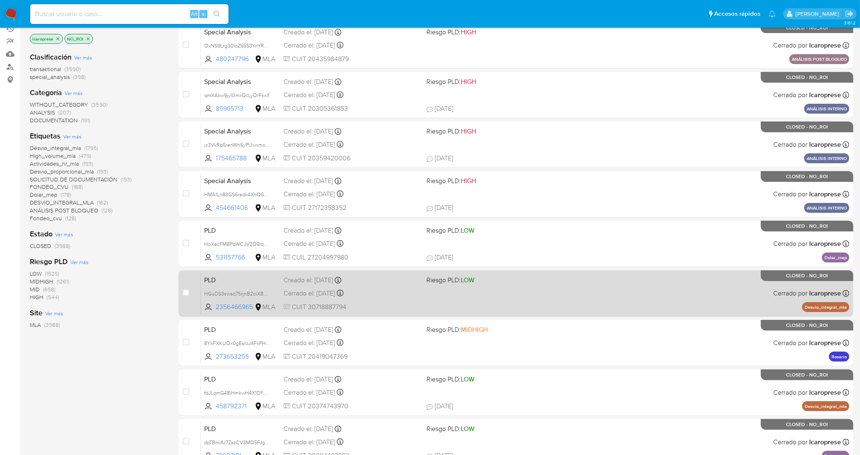
click at [399, 290] on div "Cerrado el: [DATE] Cerrado el: [DATE] 15:20:30" at bounding box center [351, 293] width 136 height 9
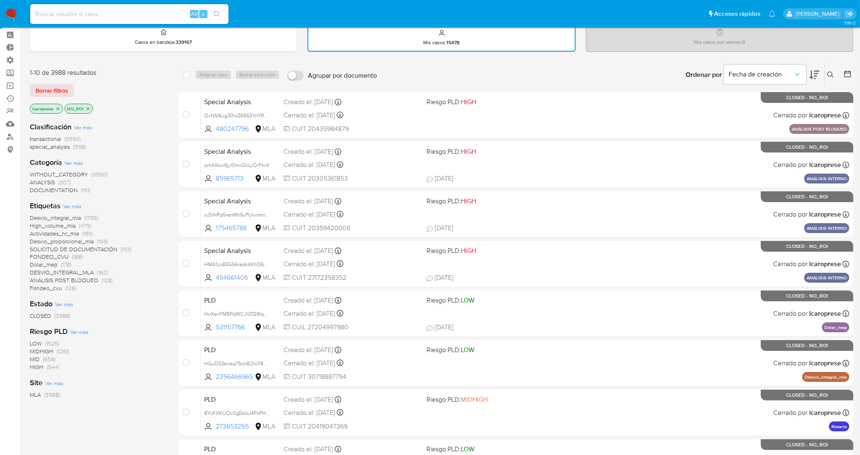
scroll to position [52, 0]
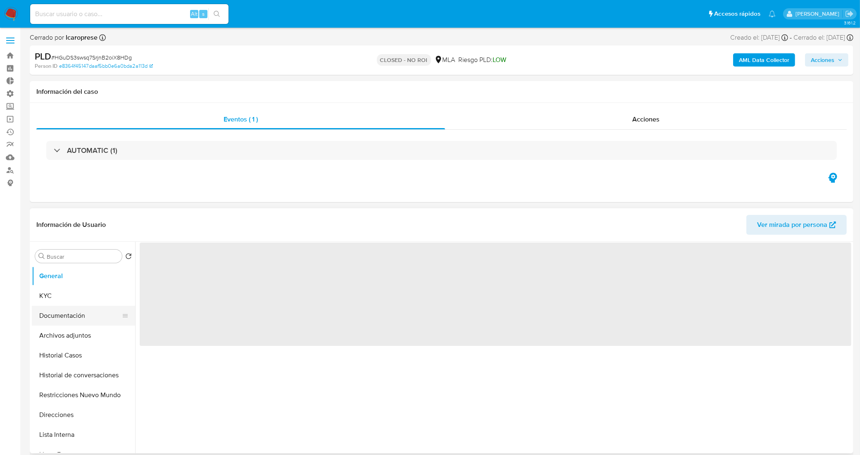
select select "10"
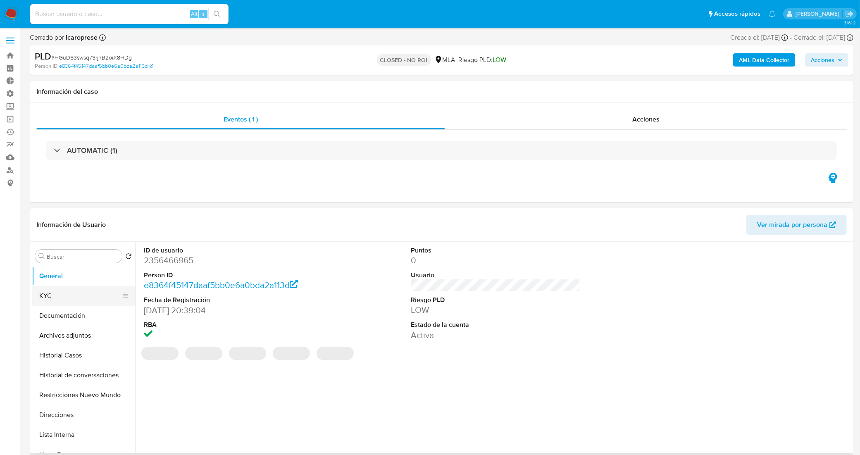
click at [64, 300] on button "KYC" at bounding box center [80, 296] width 97 height 20
